Goal: Task Accomplishment & Management: Manage account settings

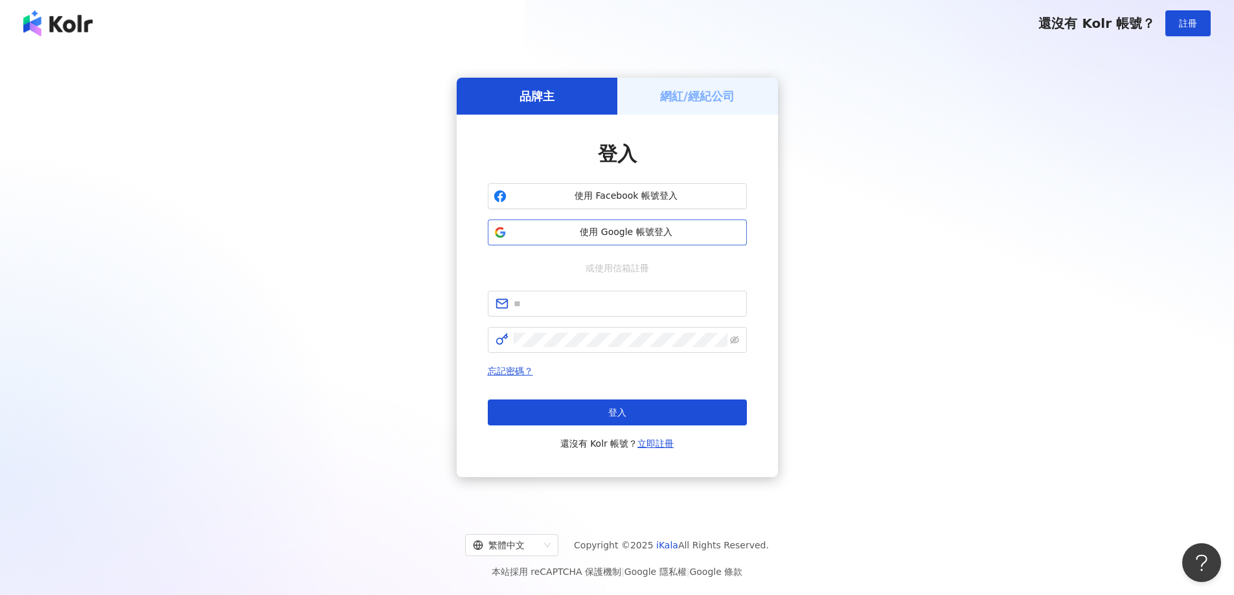
click at [663, 227] on span "使用 Google 帳號登入" at bounding box center [626, 232] width 229 height 13
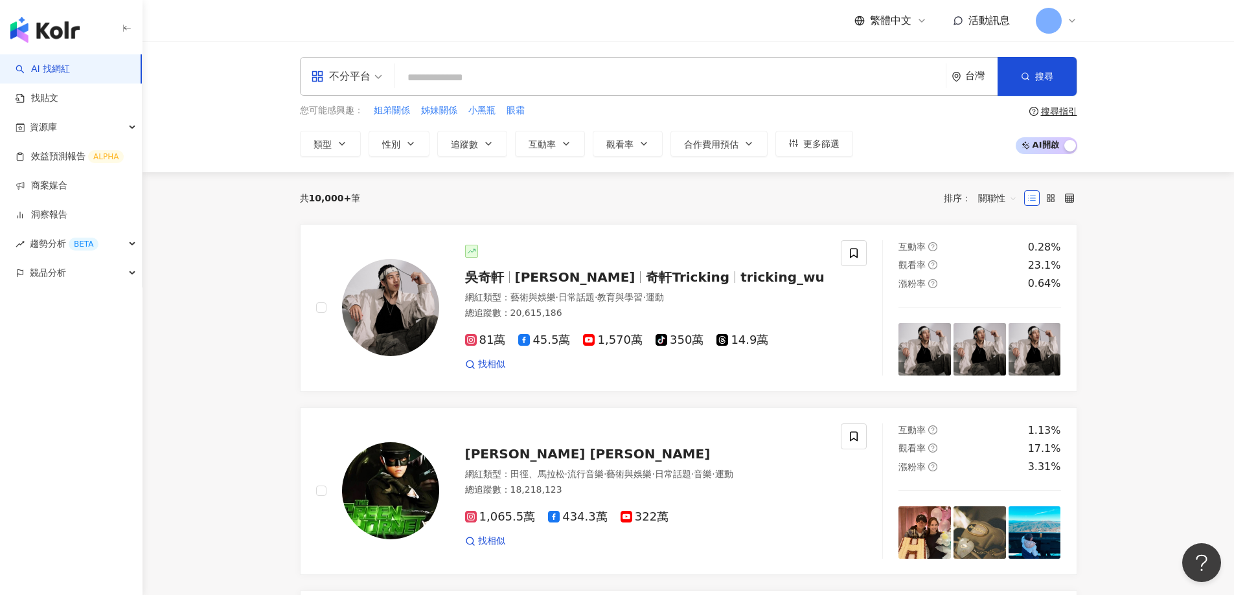
click at [1075, 19] on icon at bounding box center [1072, 21] width 10 height 10
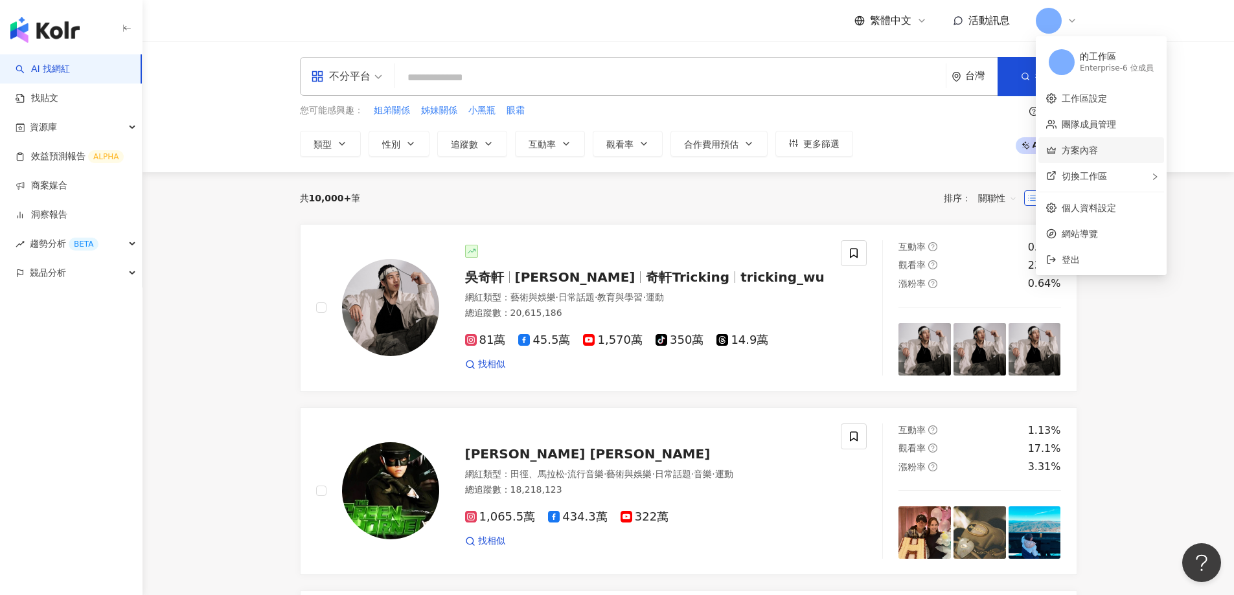
click at [1092, 151] on link "方案內容" at bounding box center [1080, 150] width 36 height 10
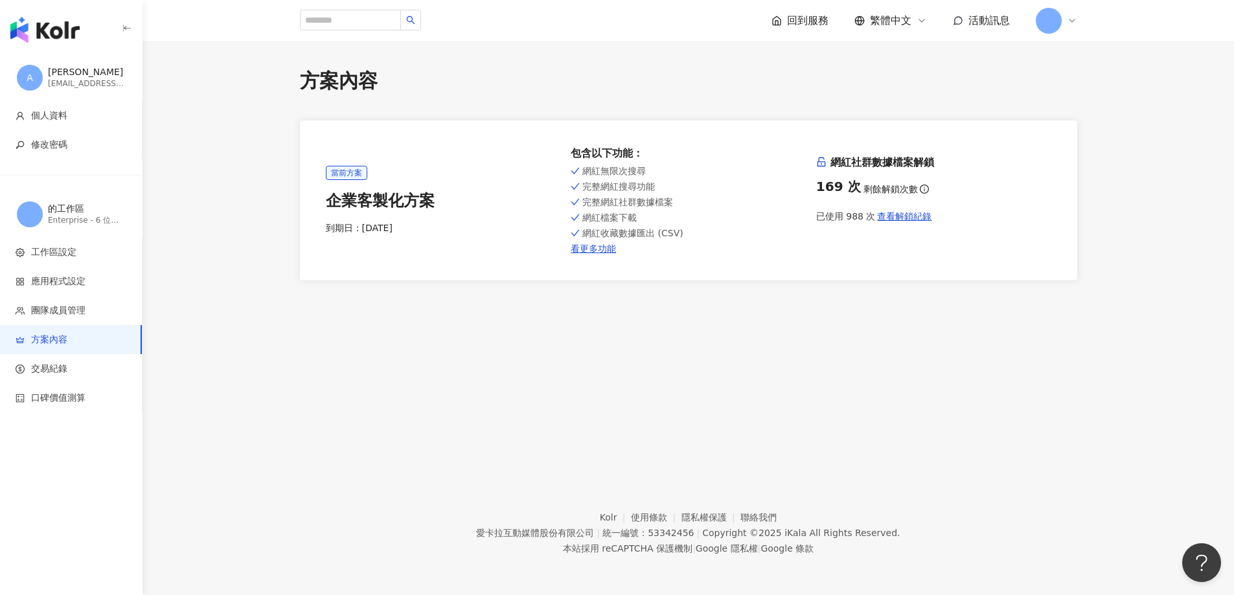
click at [1073, 21] on icon at bounding box center [1072, 20] width 5 height 3
click at [1079, 210] on link "個人資料設定" at bounding box center [1089, 208] width 54 height 10
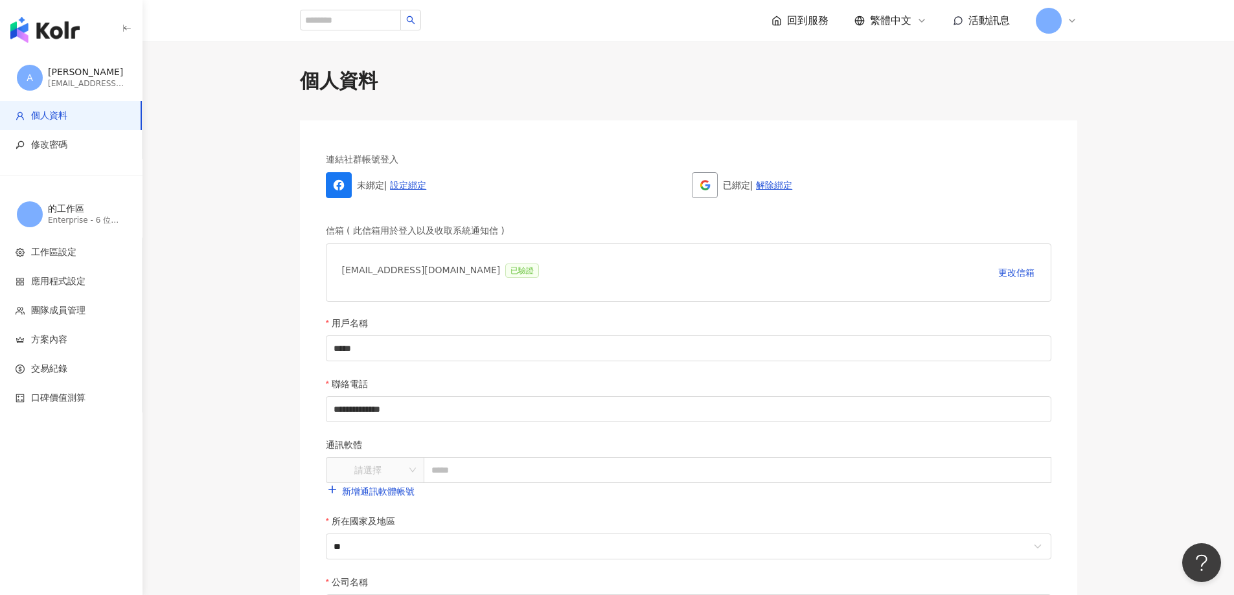
click at [51, 30] on img "button" at bounding box center [44, 30] width 69 height 26
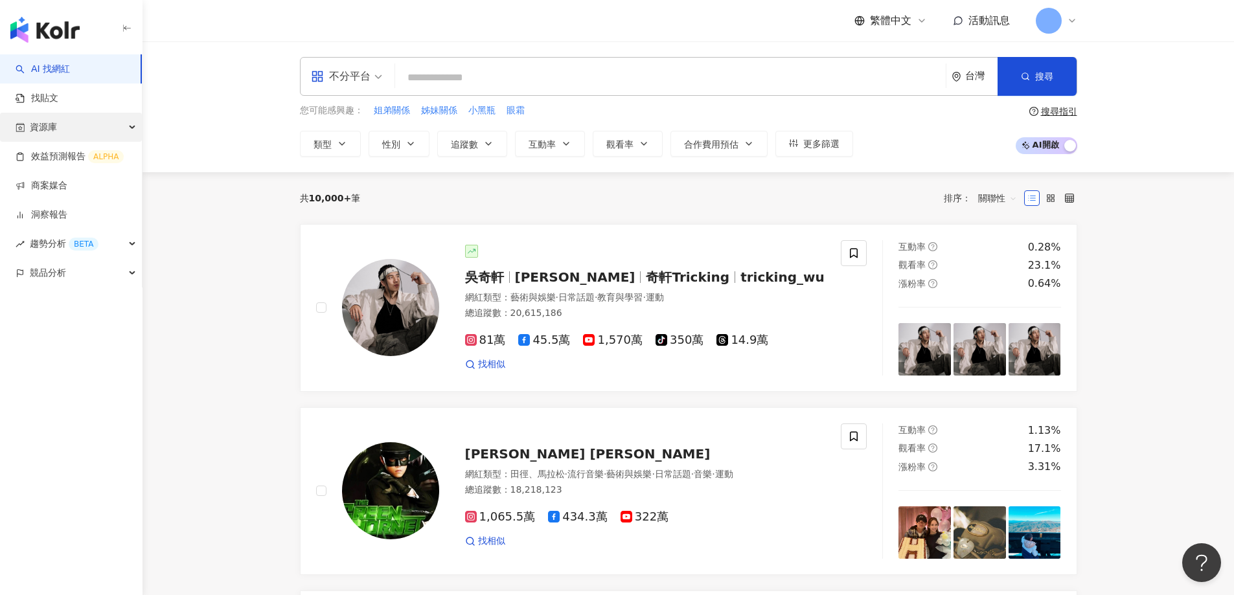
click at [52, 123] on span "資源庫" at bounding box center [43, 127] width 27 height 29
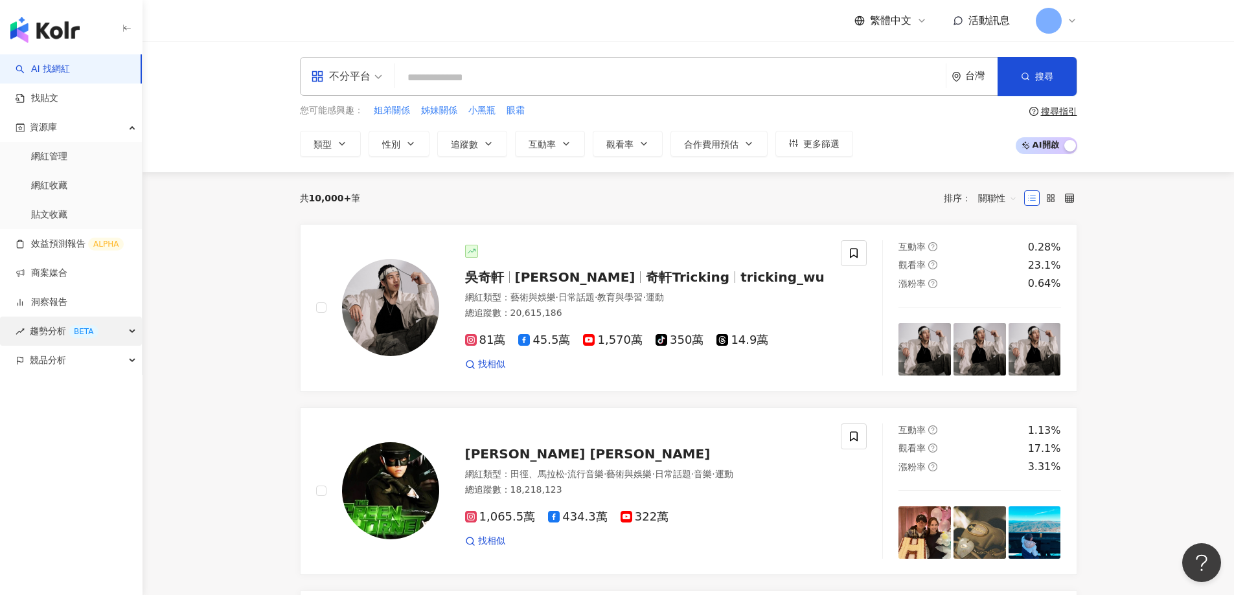
click at [86, 333] on div "BETA" at bounding box center [84, 331] width 30 height 13
click at [91, 443] on div "競品分析" at bounding box center [71, 447] width 142 height 29
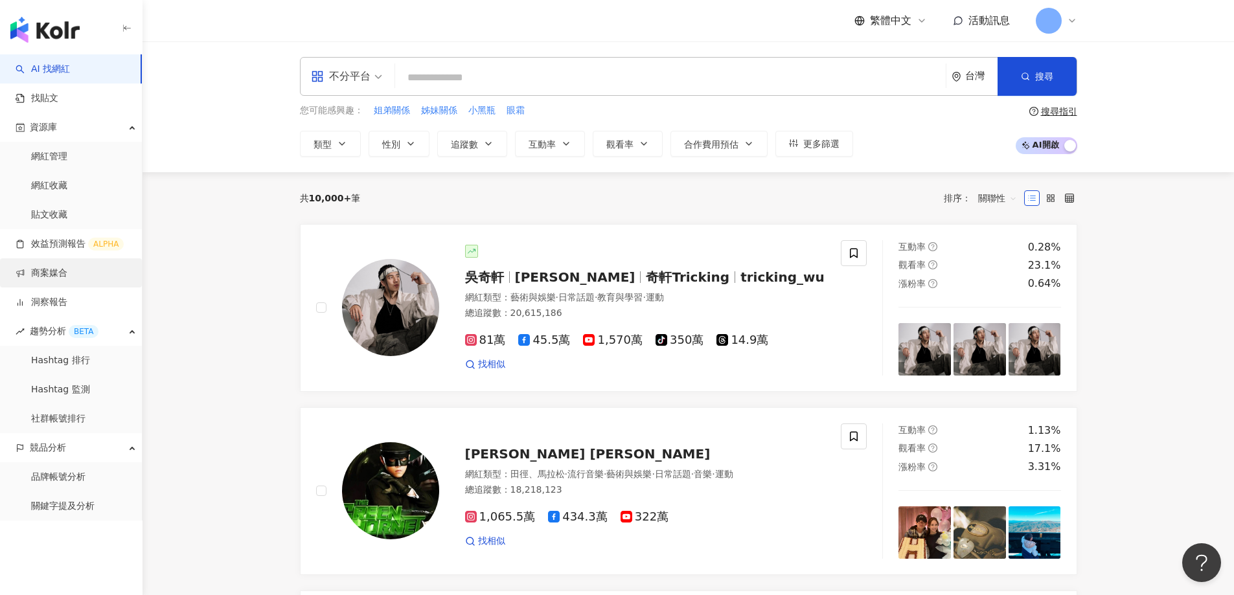
click at [47, 275] on link "商案媒合" at bounding box center [42, 273] width 52 height 13
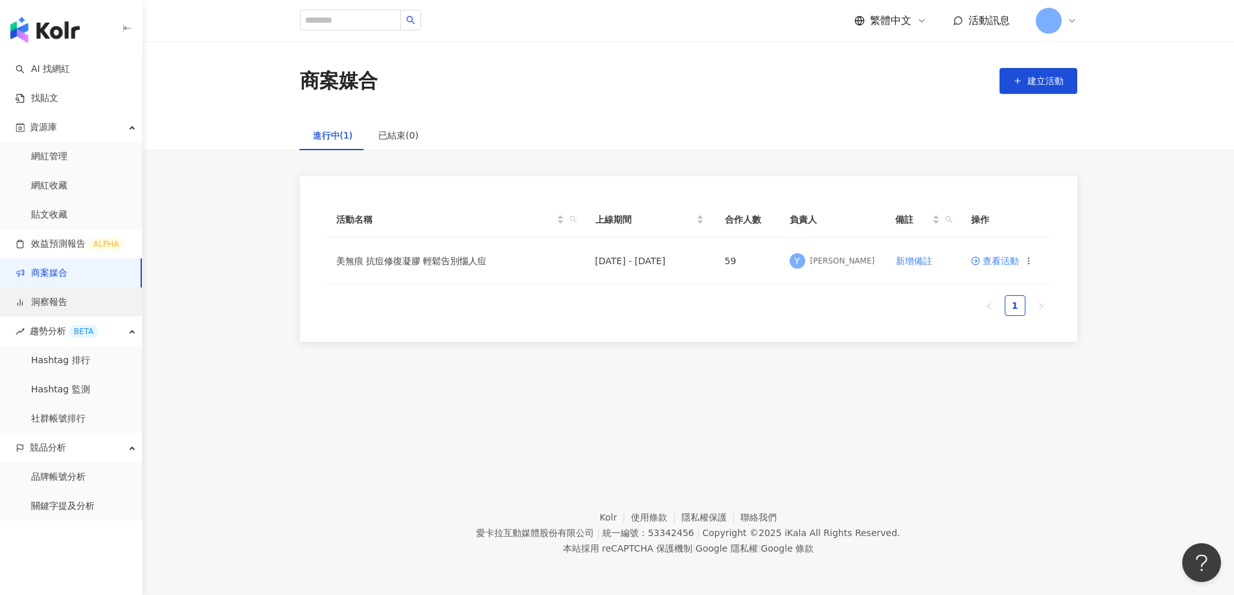
click at [54, 302] on link "洞察報告" at bounding box center [42, 302] width 52 height 13
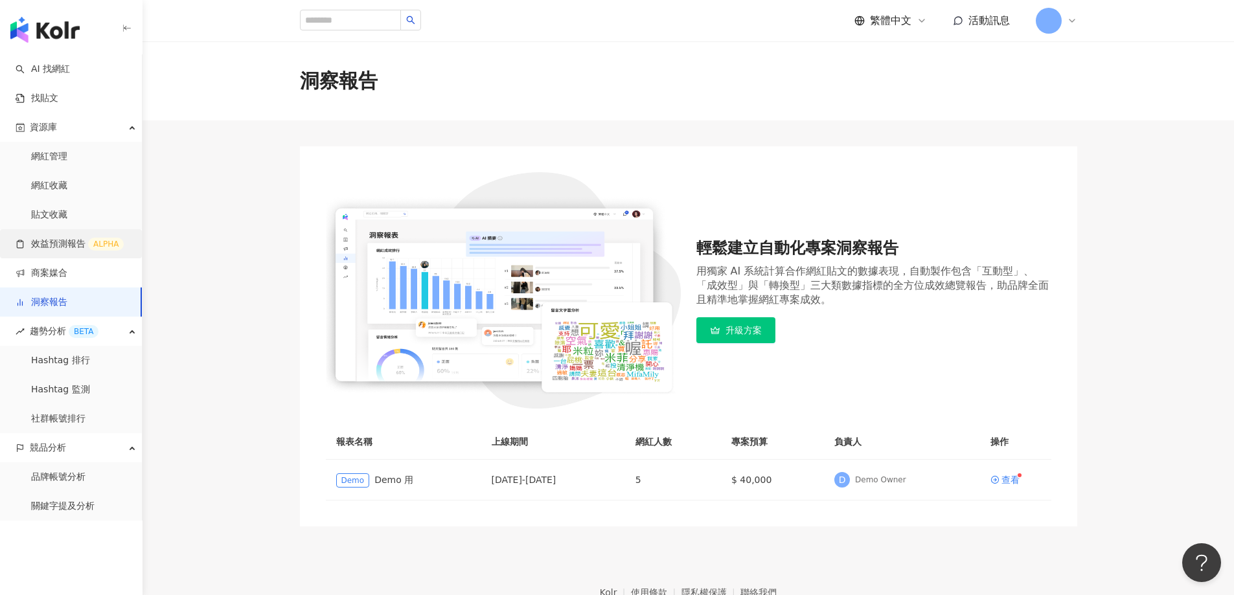
click at [58, 247] on link "效益預測報告 ALPHA" at bounding box center [70, 244] width 108 height 13
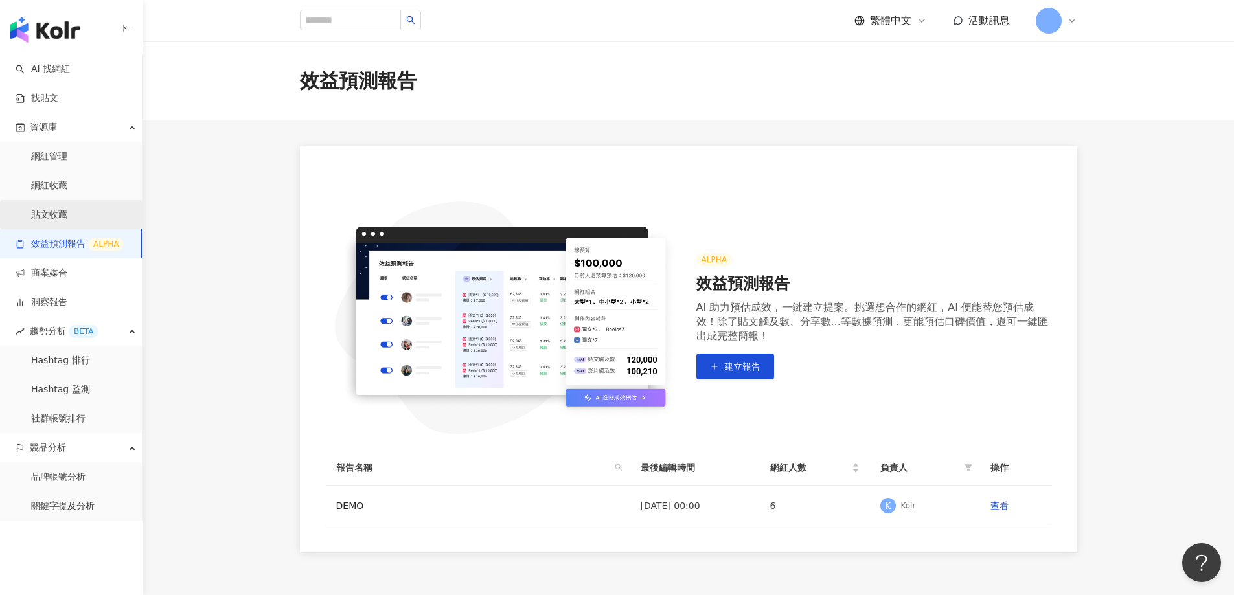
click at [40, 212] on link "貼文收藏" at bounding box center [49, 215] width 36 height 13
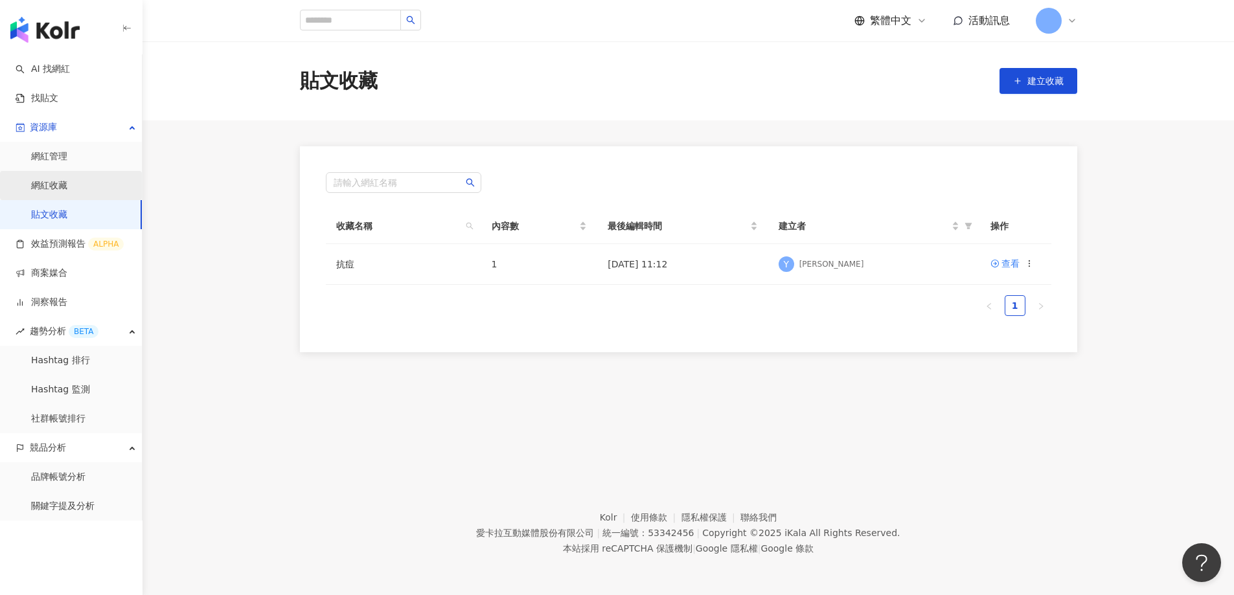
click at [47, 179] on link "網紅收藏" at bounding box center [49, 185] width 36 height 13
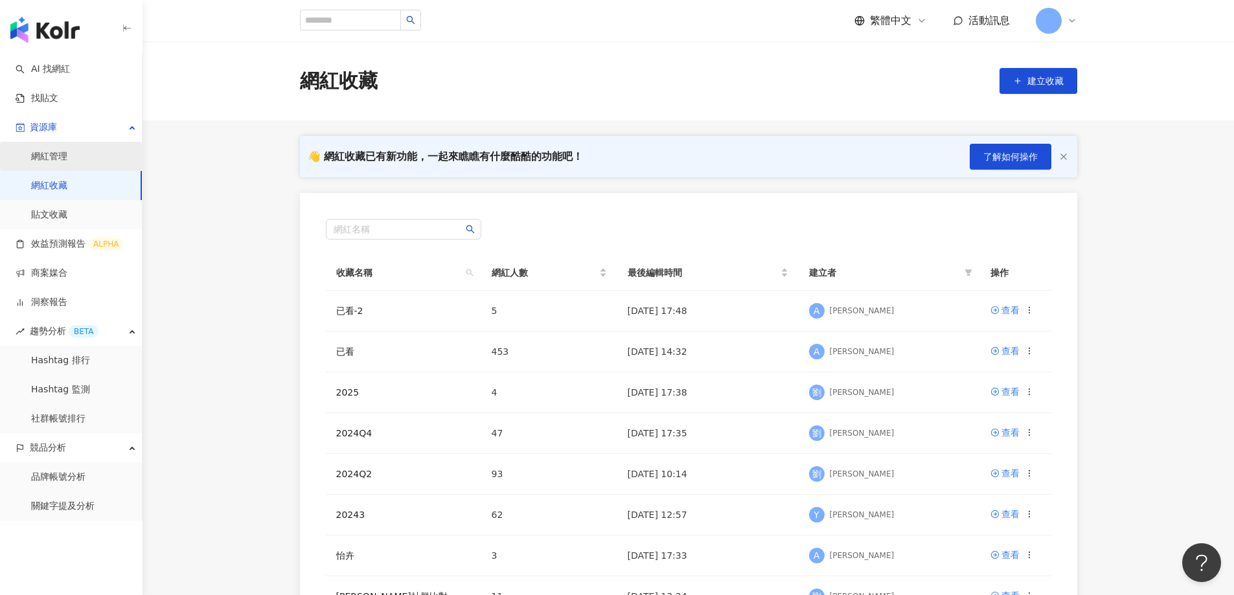
click at [62, 152] on link "網紅管理" at bounding box center [49, 156] width 36 height 13
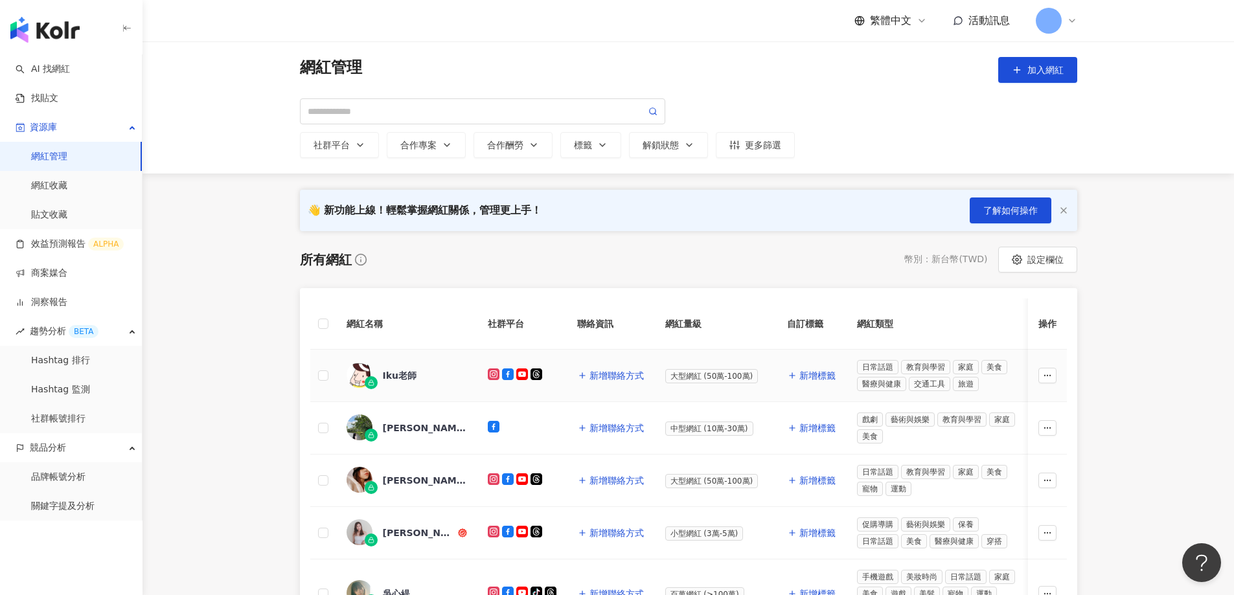
click at [398, 376] on div "Iku老師" at bounding box center [400, 375] width 34 height 13
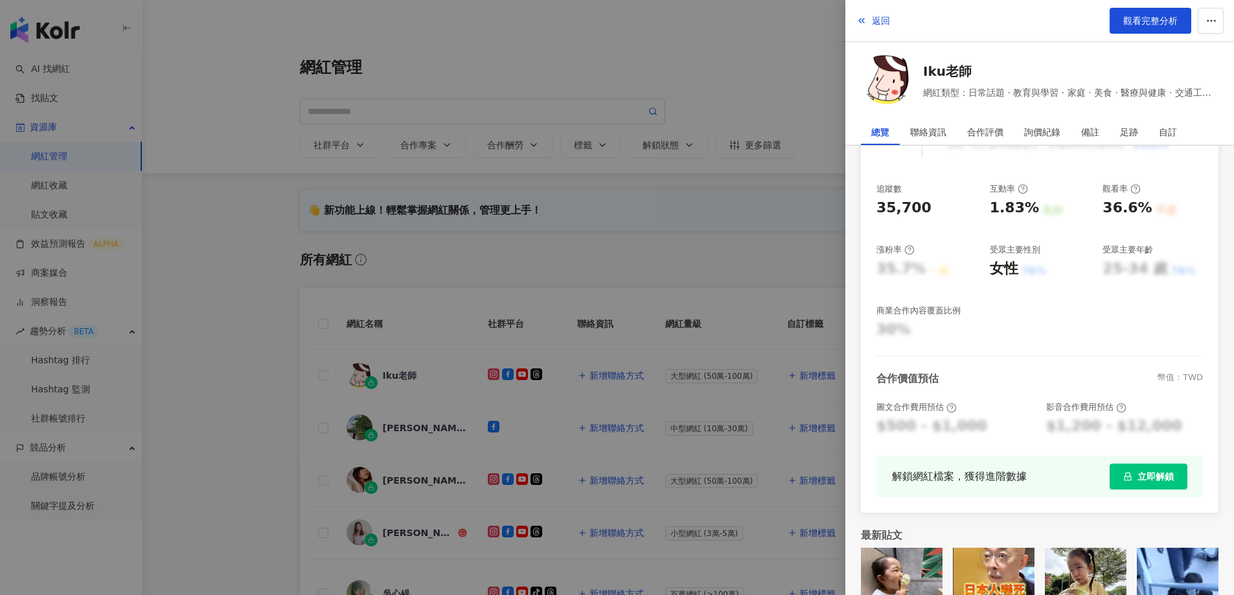
scroll to position [209, 0]
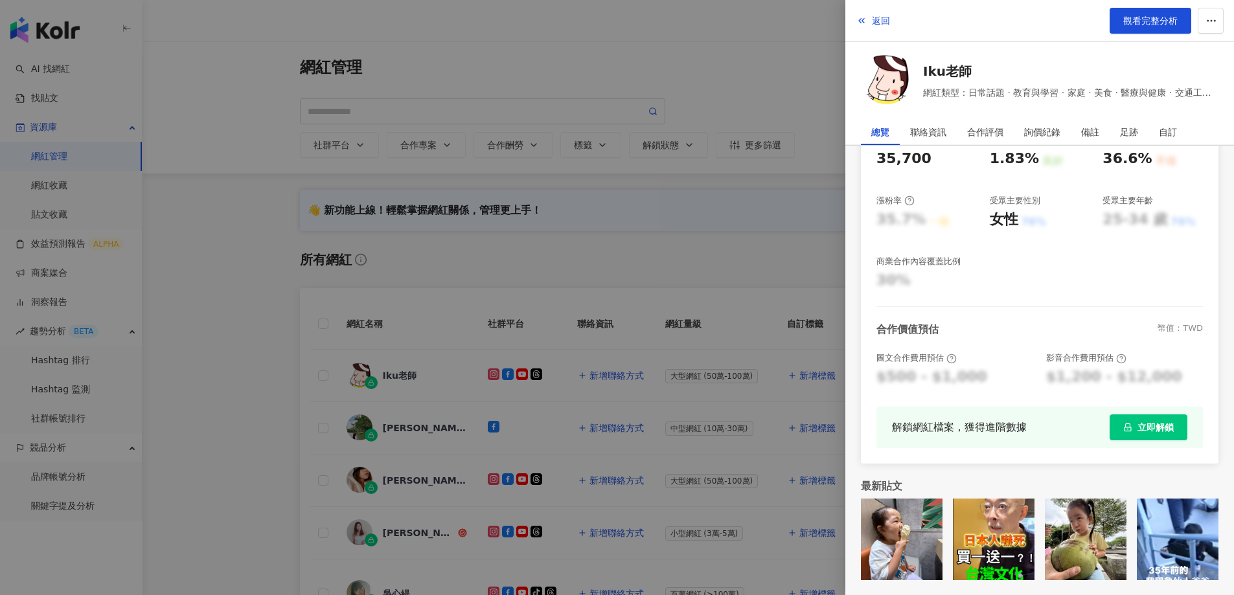
click at [897, 78] on img at bounding box center [887, 78] width 52 height 52
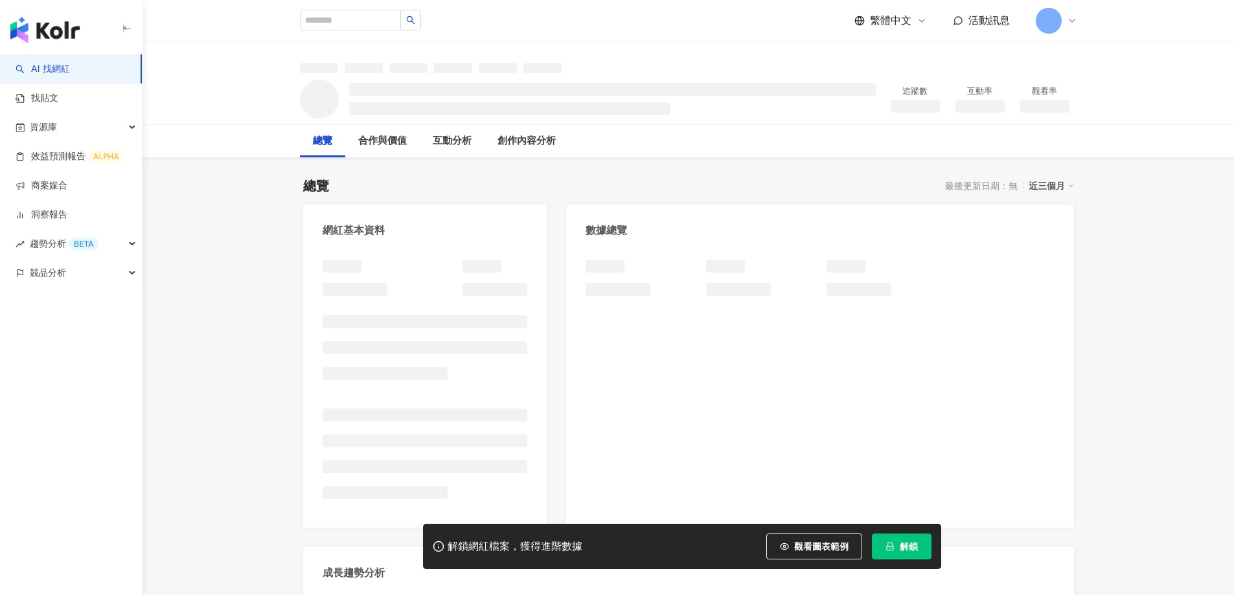
click at [900, 548] on span "解鎖" at bounding box center [909, 547] width 18 height 10
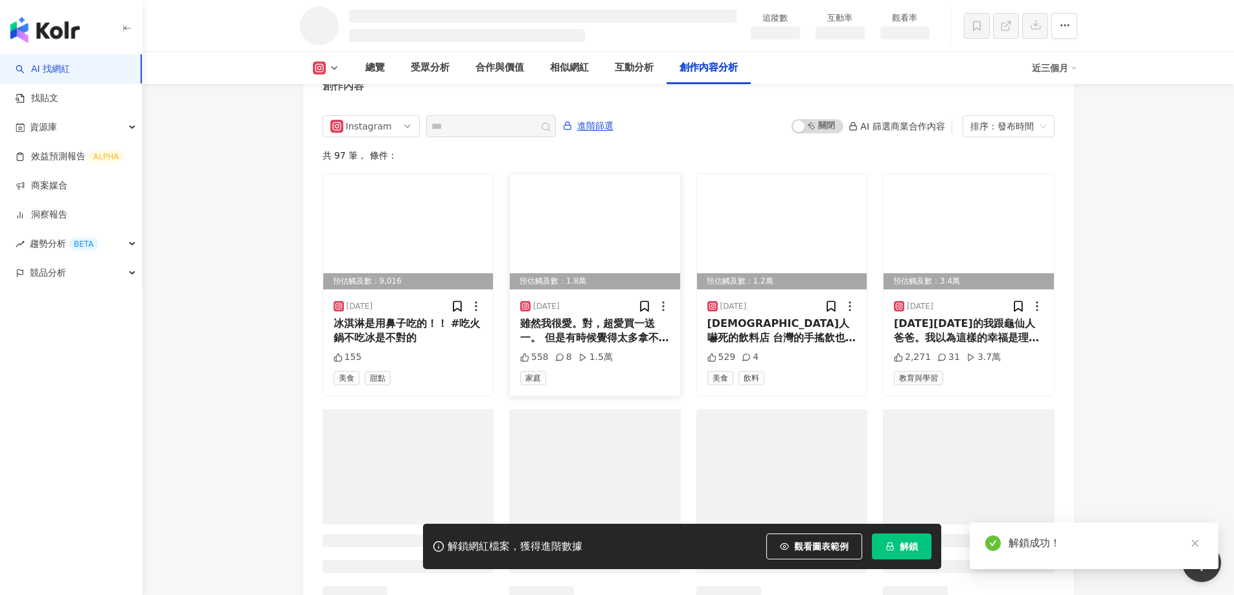
scroll to position [3465, 0]
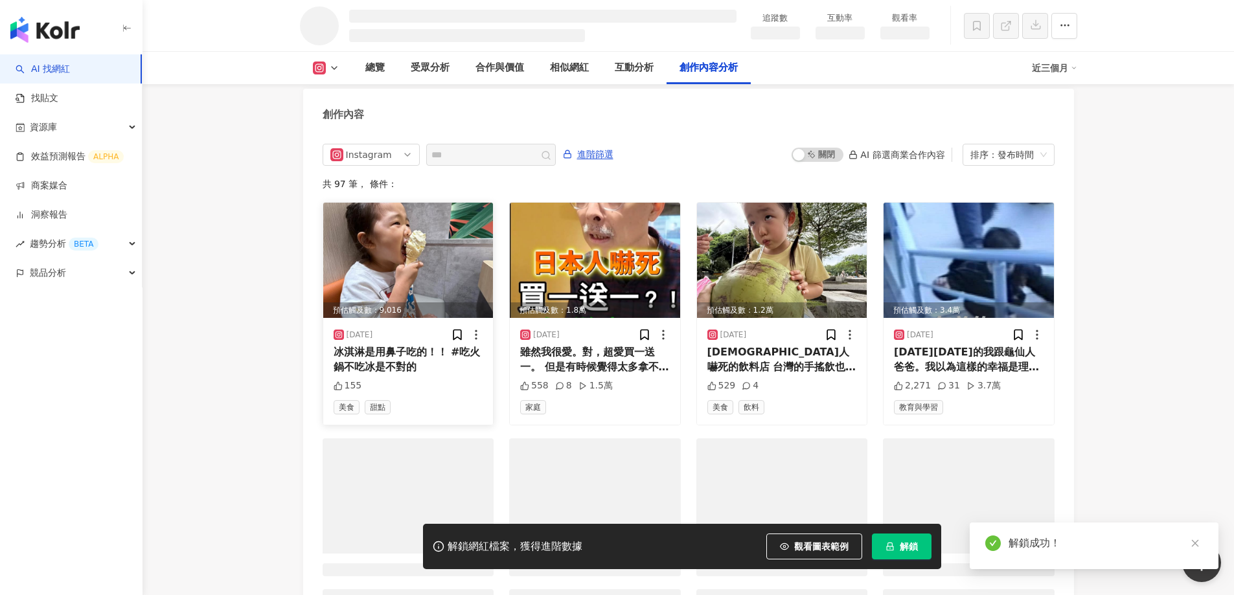
click at [1197, 547] on icon "close" at bounding box center [1195, 543] width 9 height 9
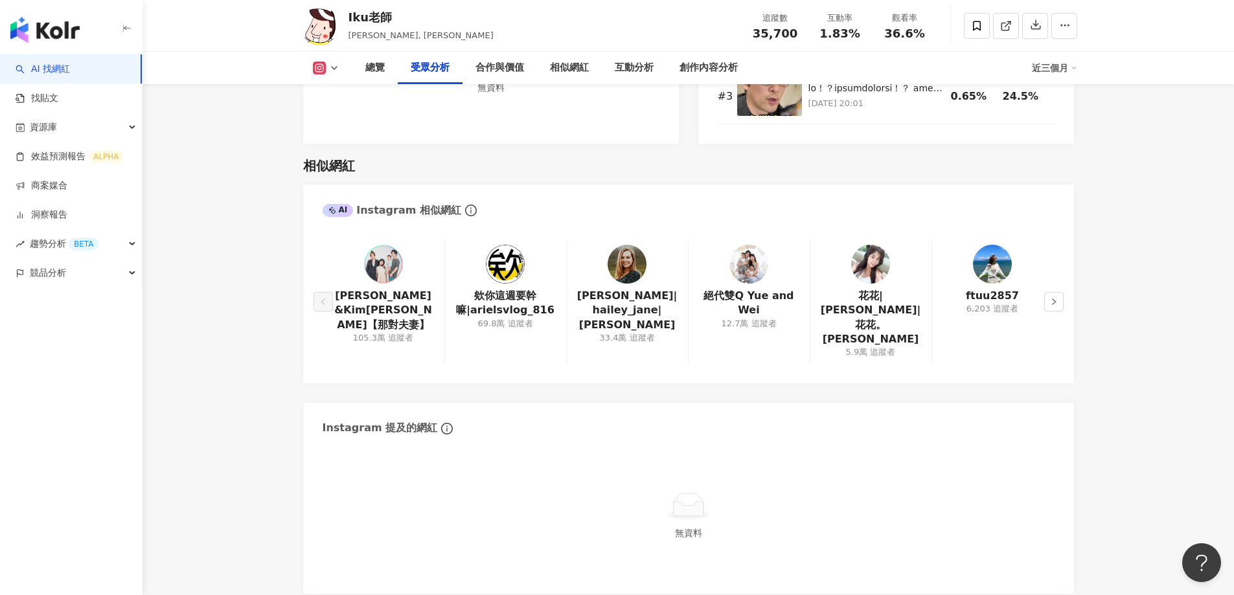
scroll to position [1699, 0]
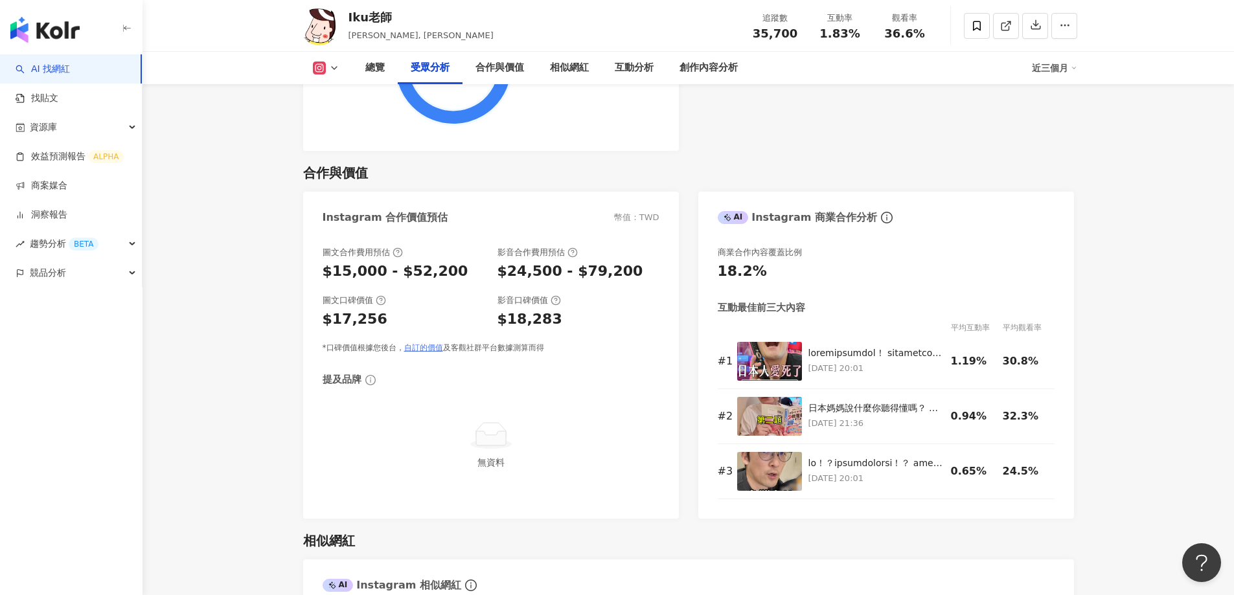
click at [415, 349] on link "自訂的價值" at bounding box center [423, 347] width 39 height 9
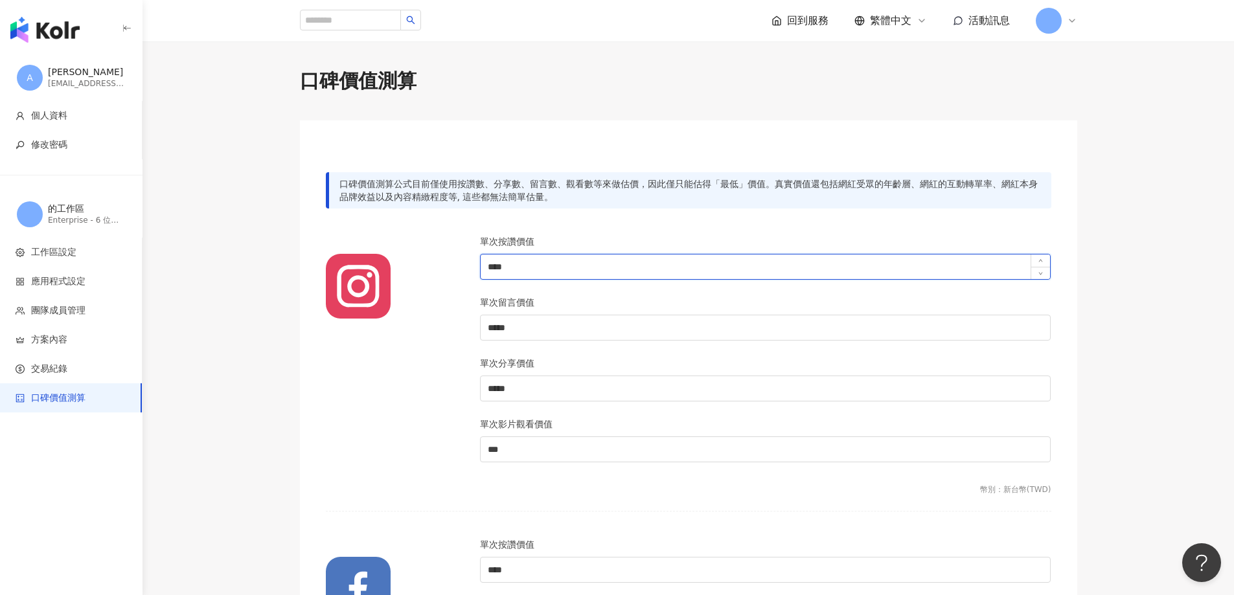
click at [512, 270] on input "****" at bounding box center [766, 267] width 570 height 25
type input "*"
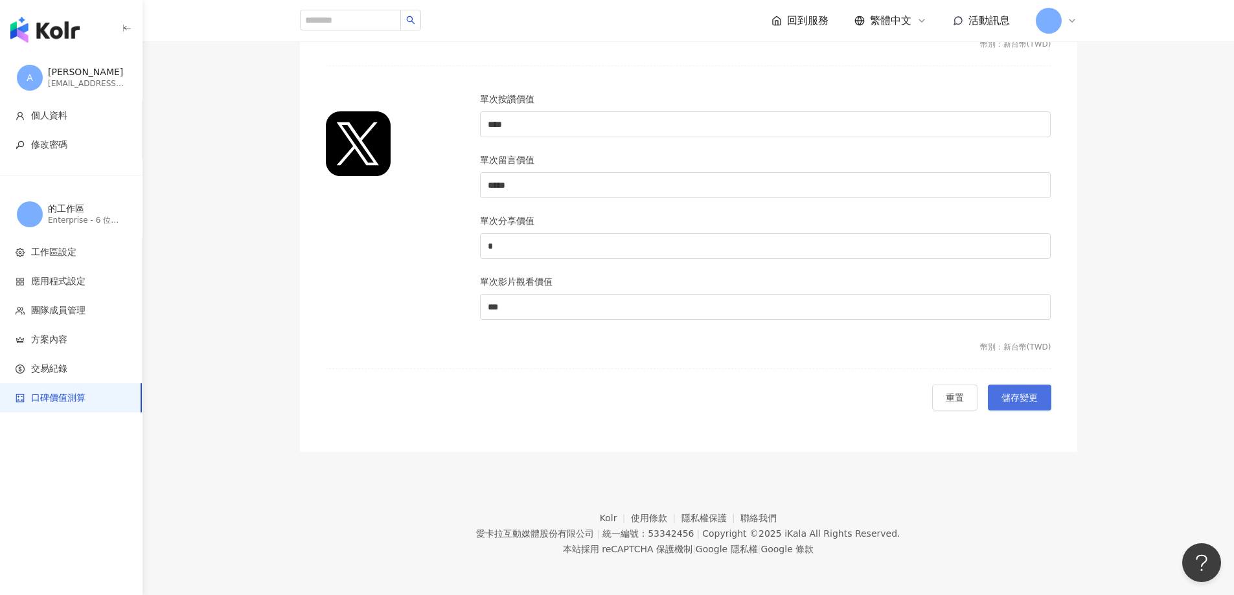
scroll to position [1233, 0]
click at [1018, 396] on span "儲存變更" at bounding box center [1020, 397] width 36 height 10
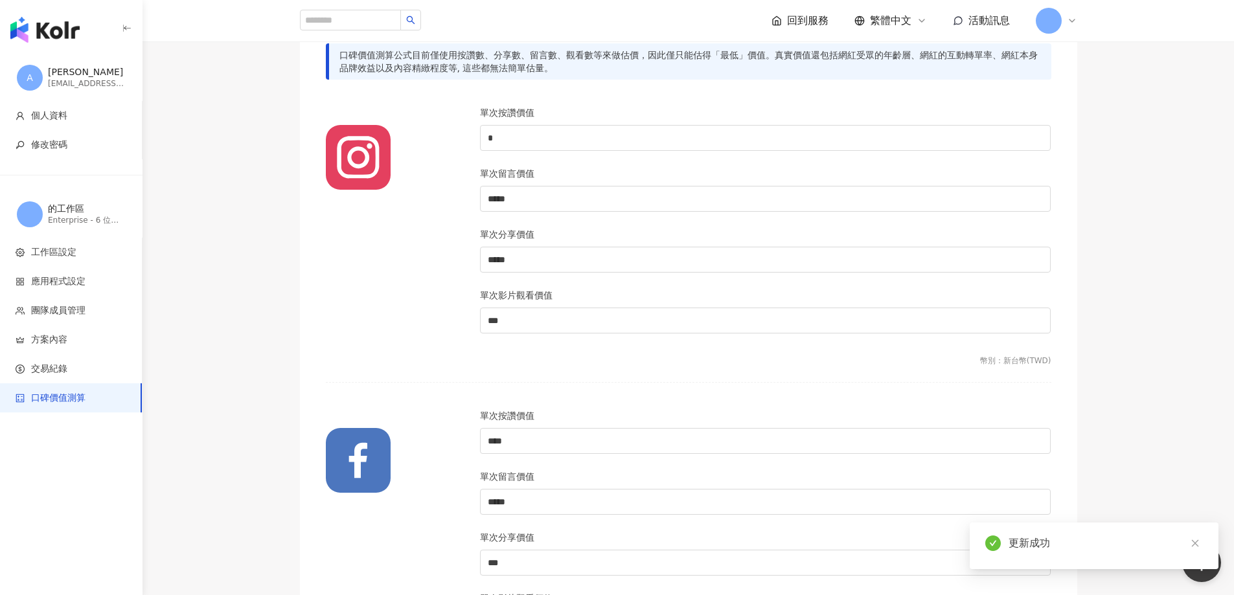
scroll to position [67, 0]
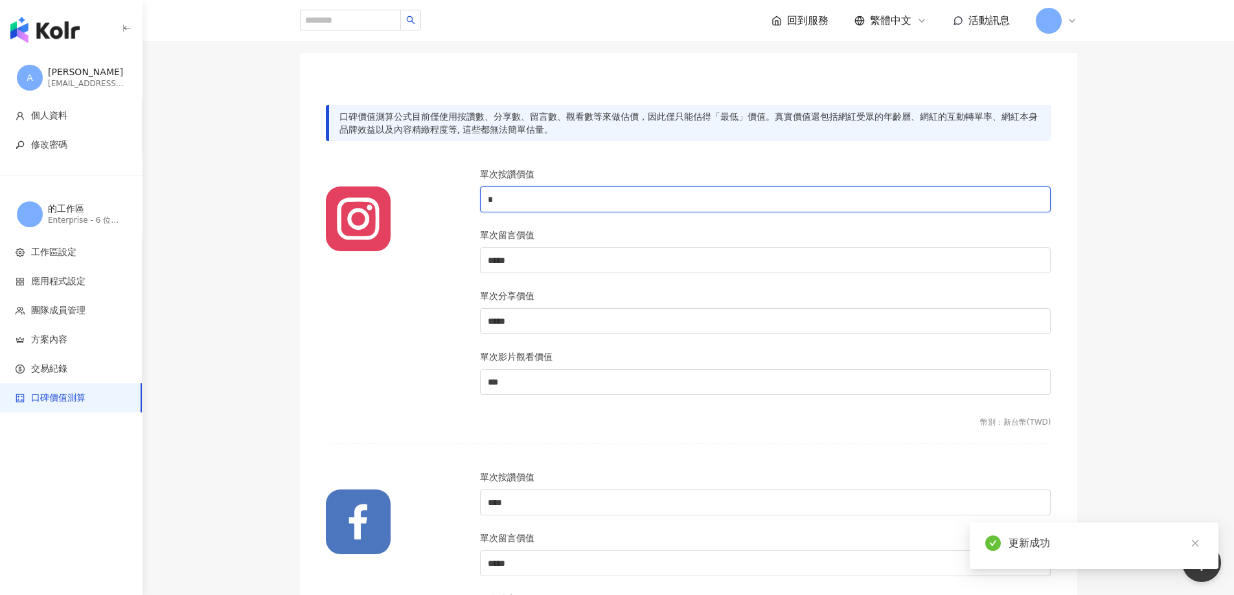
drag, startPoint x: 509, startPoint y: 202, endPoint x: 192, endPoint y: 197, distance: 316.8
type input "*"
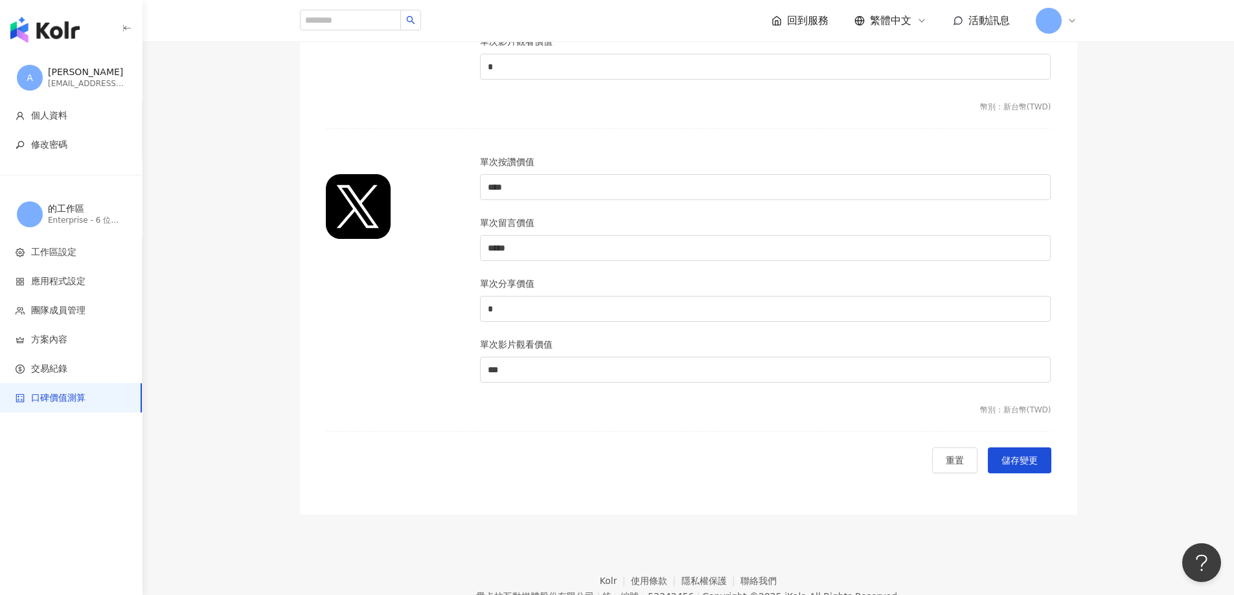
scroll to position [1233, 0]
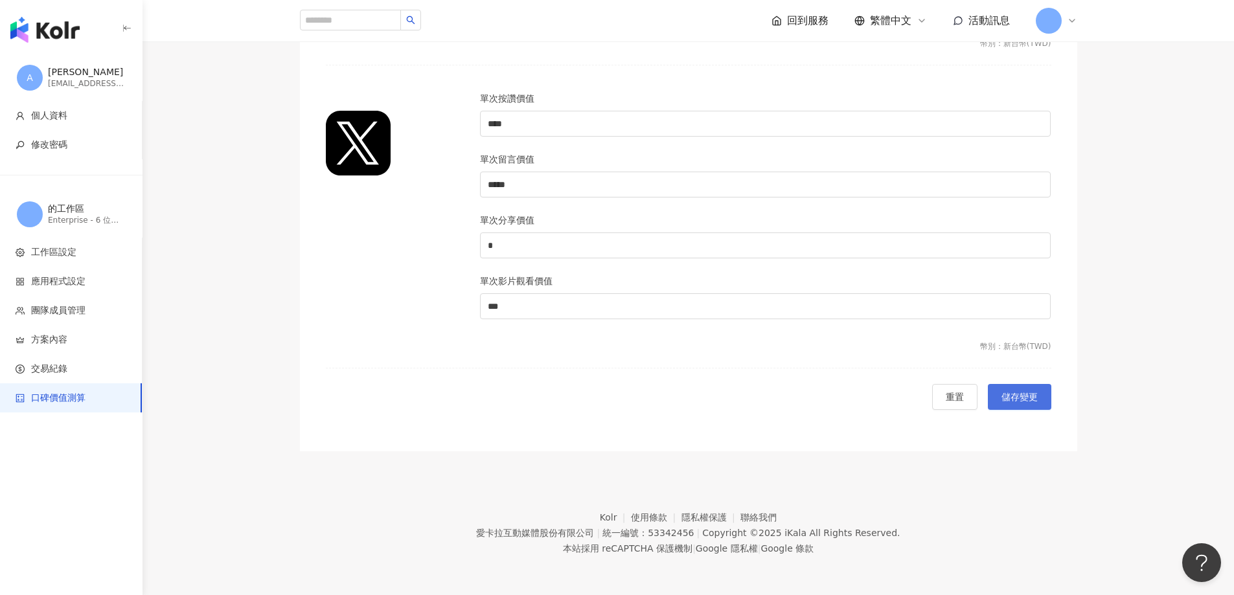
type input "****"
click at [1024, 398] on span "儲存變更" at bounding box center [1020, 397] width 36 height 10
click at [1195, 541] on icon "close" at bounding box center [1195, 543] width 9 height 9
click at [1031, 405] on button "儲存變更" at bounding box center [1019, 397] width 63 height 26
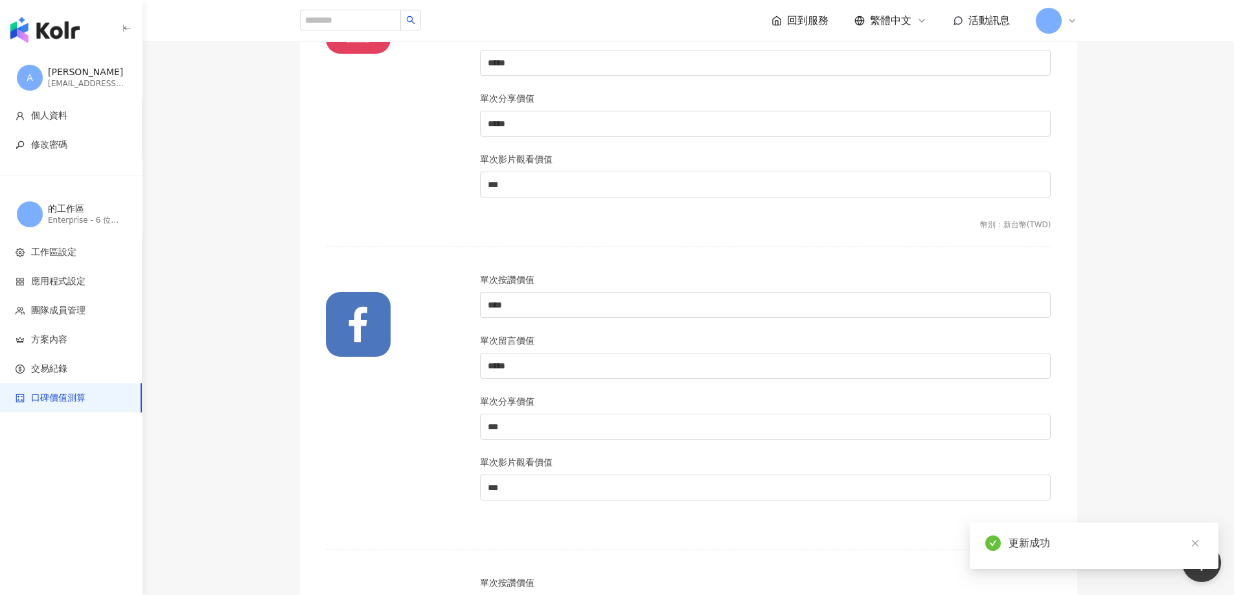
scroll to position [132, 0]
